Goal: Check status

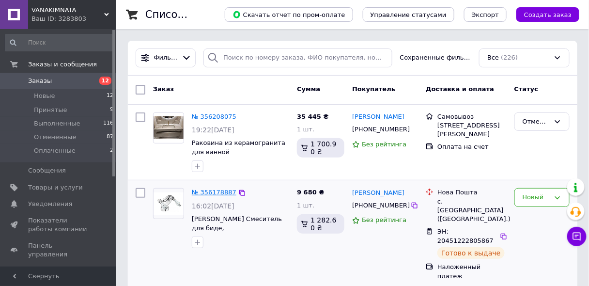
click at [214, 189] on link "№ 356178887" at bounding box center [214, 191] width 45 height 7
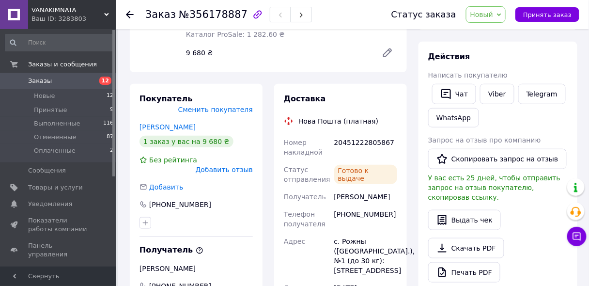
scroll to position [232, 0]
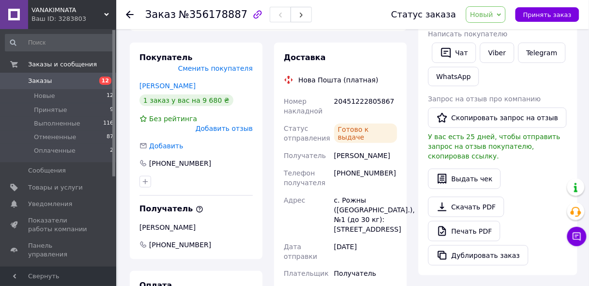
scroll to position [194, 0]
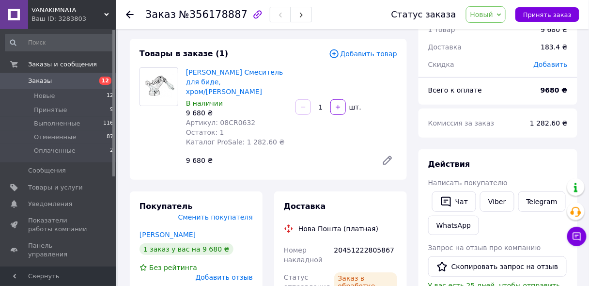
scroll to position [155, 0]
